Goal: Task Accomplishment & Management: Manage account settings

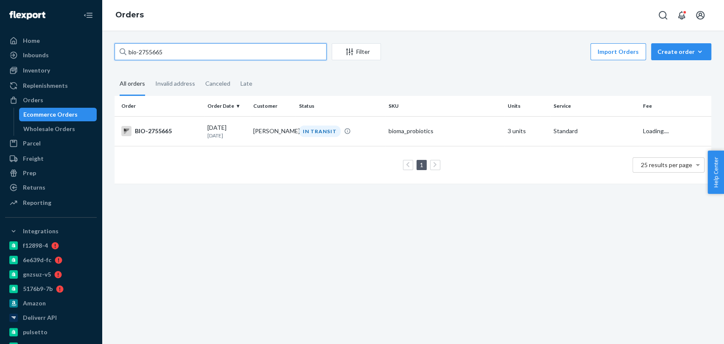
click at [142, 55] on input "bio-2755665" at bounding box center [221, 51] width 212 height 17
type input "bio-2727543"
click at [395, 127] on div "bioma_probiotics" at bounding box center [445, 131] width 112 height 8
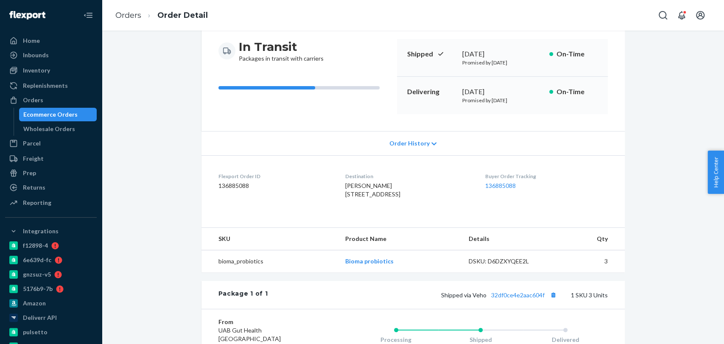
scroll to position [88, 0]
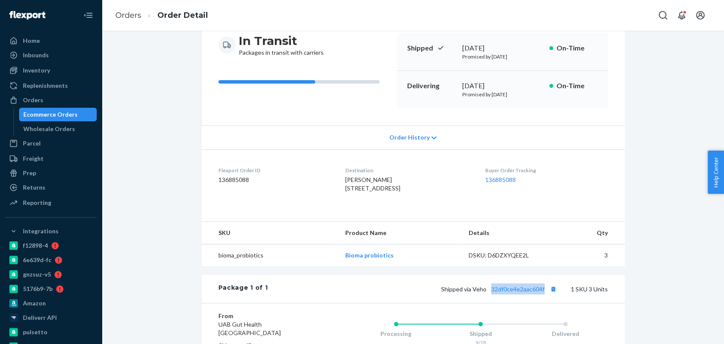
drag, startPoint x: 487, startPoint y: 313, endPoint x: 544, endPoint y: 313, distance: 56.4
click at [544, 303] on div "Package 1 of 1 Shipped via Veho 32df0ce4e2aac604f 1 SKU 3 Units" at bounding box center [413, 289] width 423 height 28
copy link "32df0ce4e2aac604f"
click at [115, 13] on ol "Orders Order Detail" at bounding box center [162, 15] width 106 height 25
click at [121, 14] on link "Orders" at bounding box center [128, 15] width 26 height 9
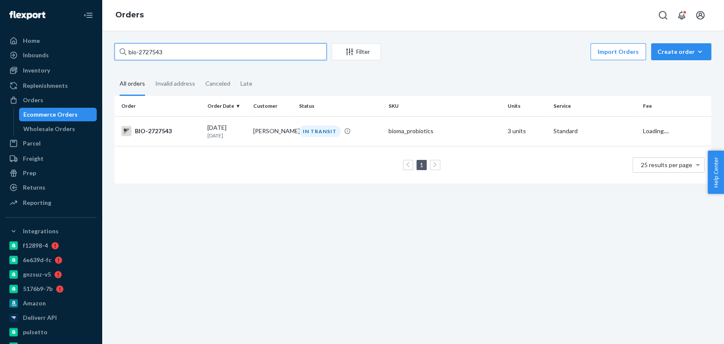
click at [146, 56] on input "bio-2727543" at bounding box center [221, 51] width 212 height 17
paste input "62780"
type input "bio-2762780"
click at [376, 141] on td "PROCESSING" at bounding box center [341, 131] width 90 height 30
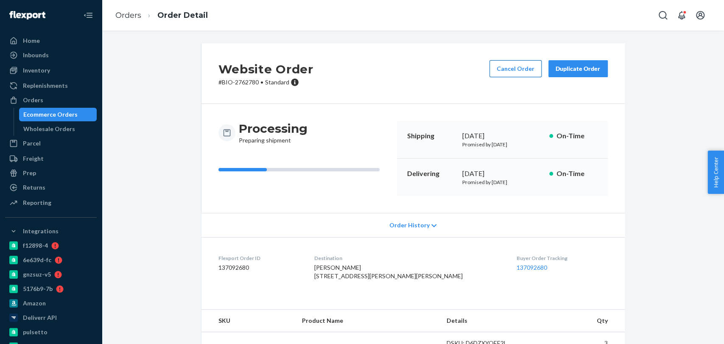
click at [506, 66] on button "Cancel Order" at bounding box center [516, 68] width 52 height 17
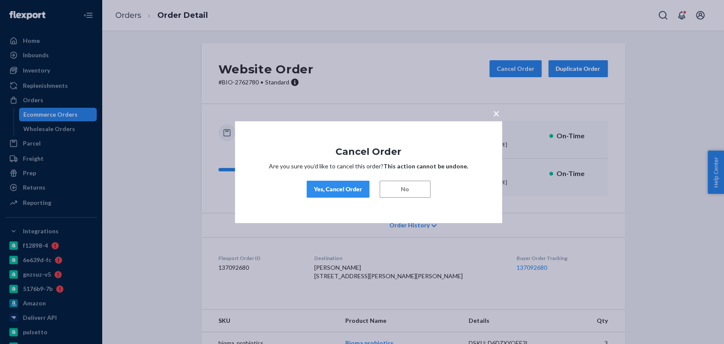
click at [313, 190] on button "Yes, Cancel Order" at bounding box center [338, 189] width 63 height 17
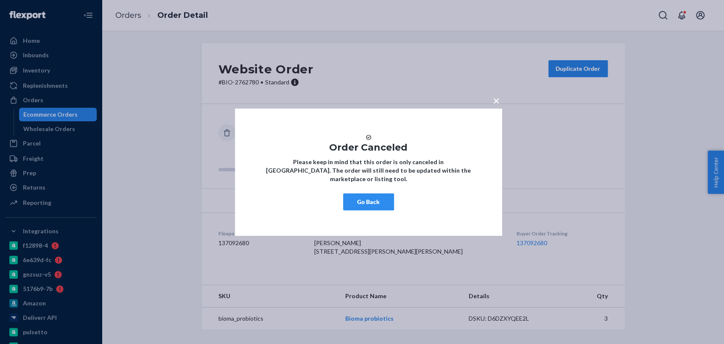
click at [374, 205] on button "Go Back" at bounding box center [368, 201] width 51 height 17
